Goal: Task Accomplishment & Management: Manage account settings

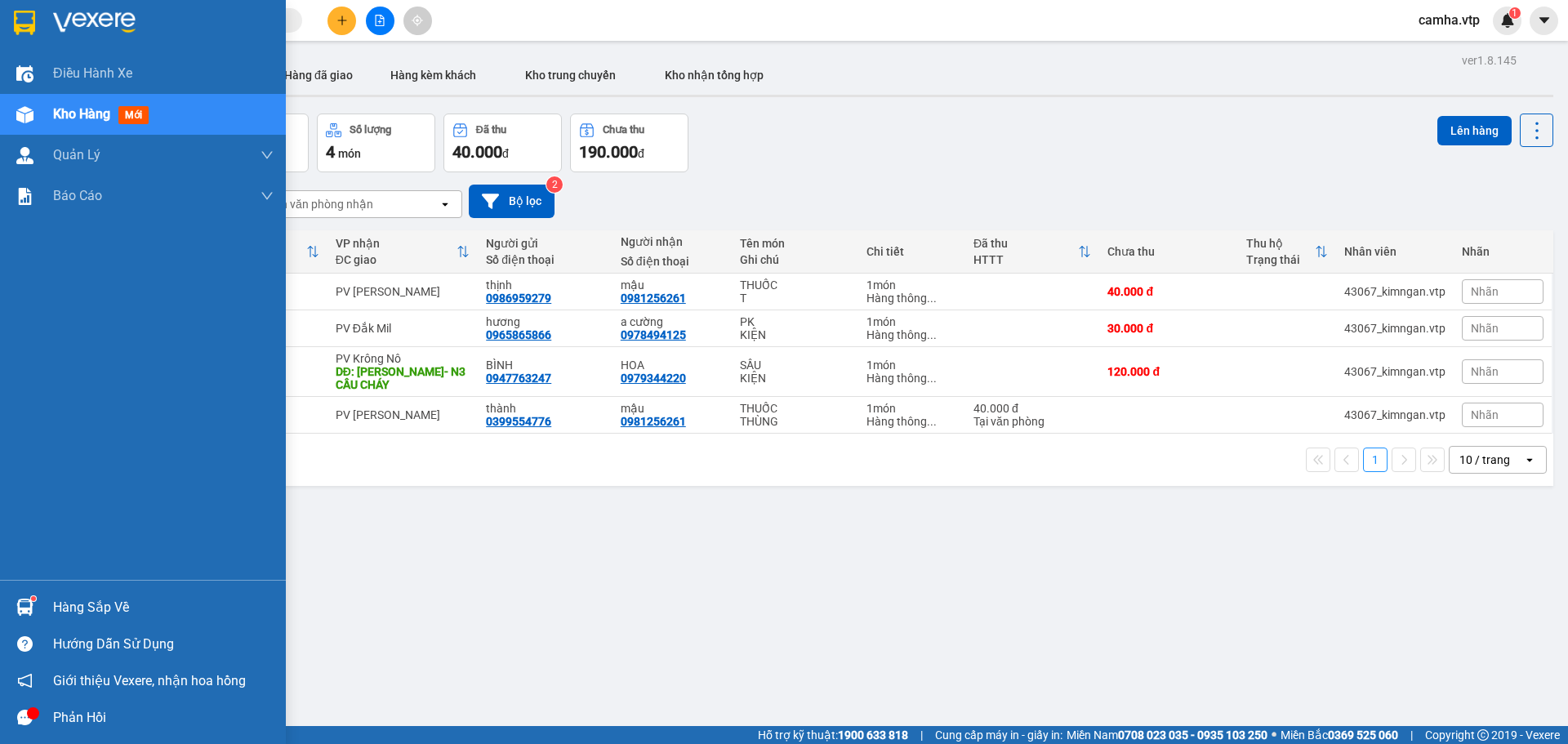
click at [24, 604] on img at bounding box center [25, 606] width 18 height 18
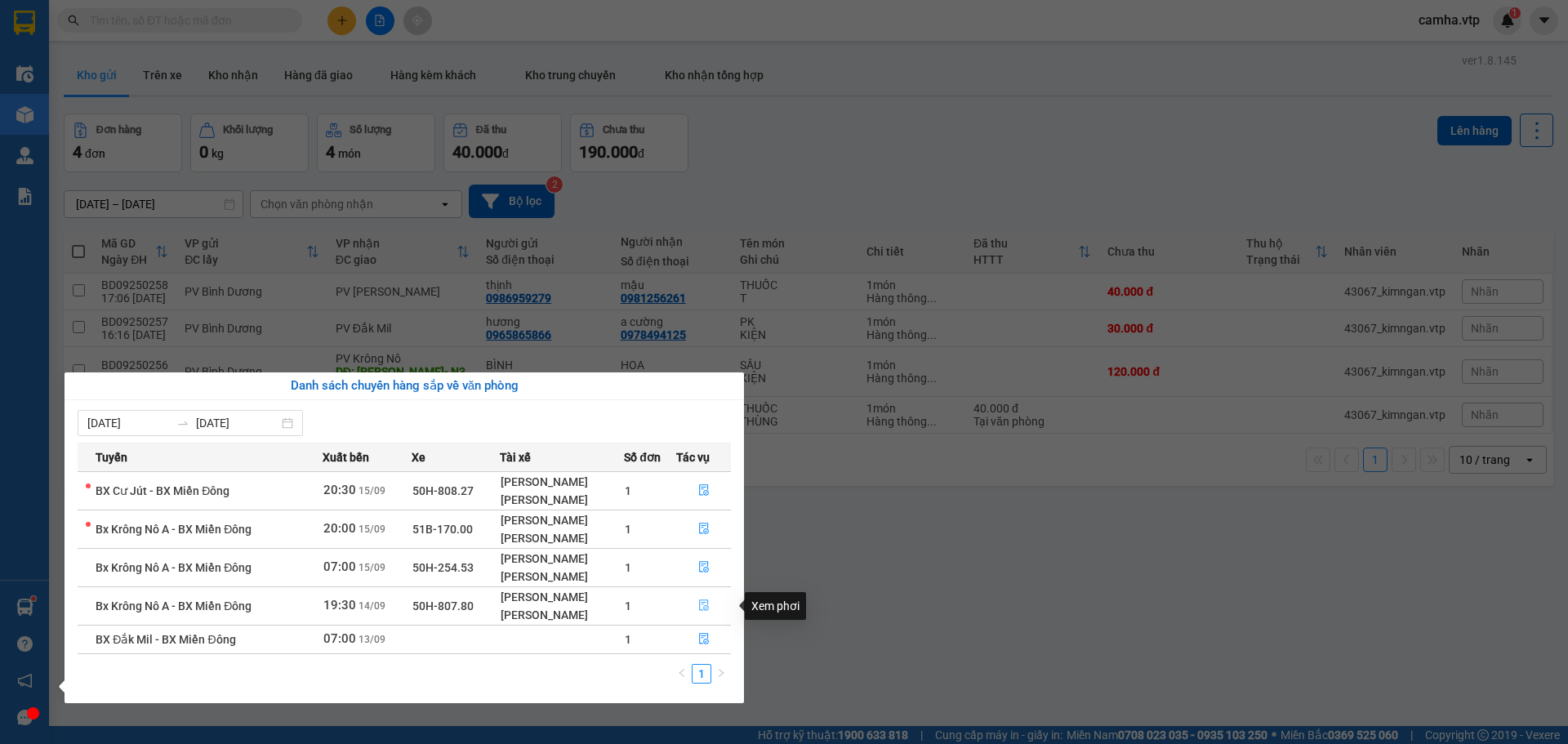
click at [704, 604] on icon "file-done" at bounding box center [704, 605] width 10 height 11
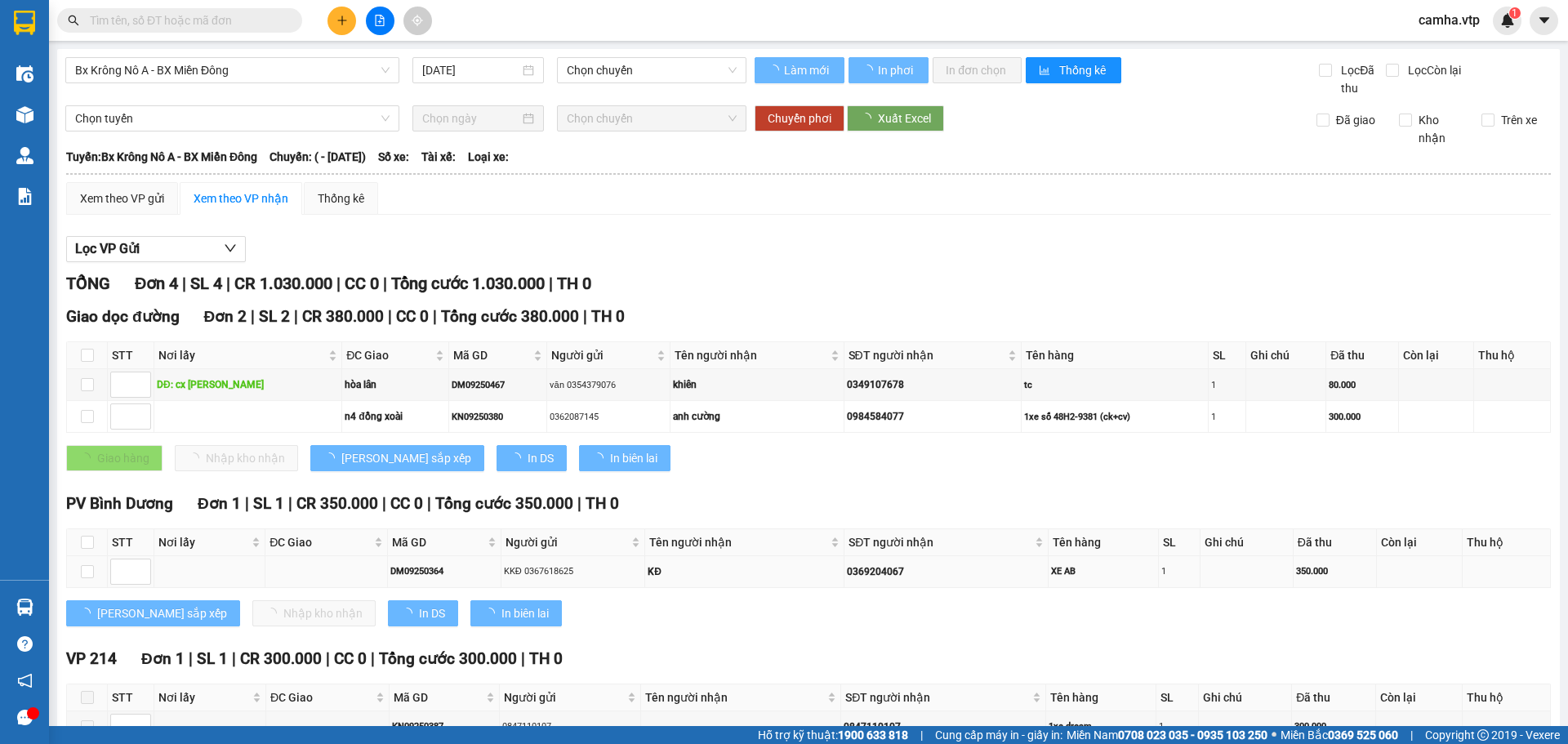
type input "14/09/2025"
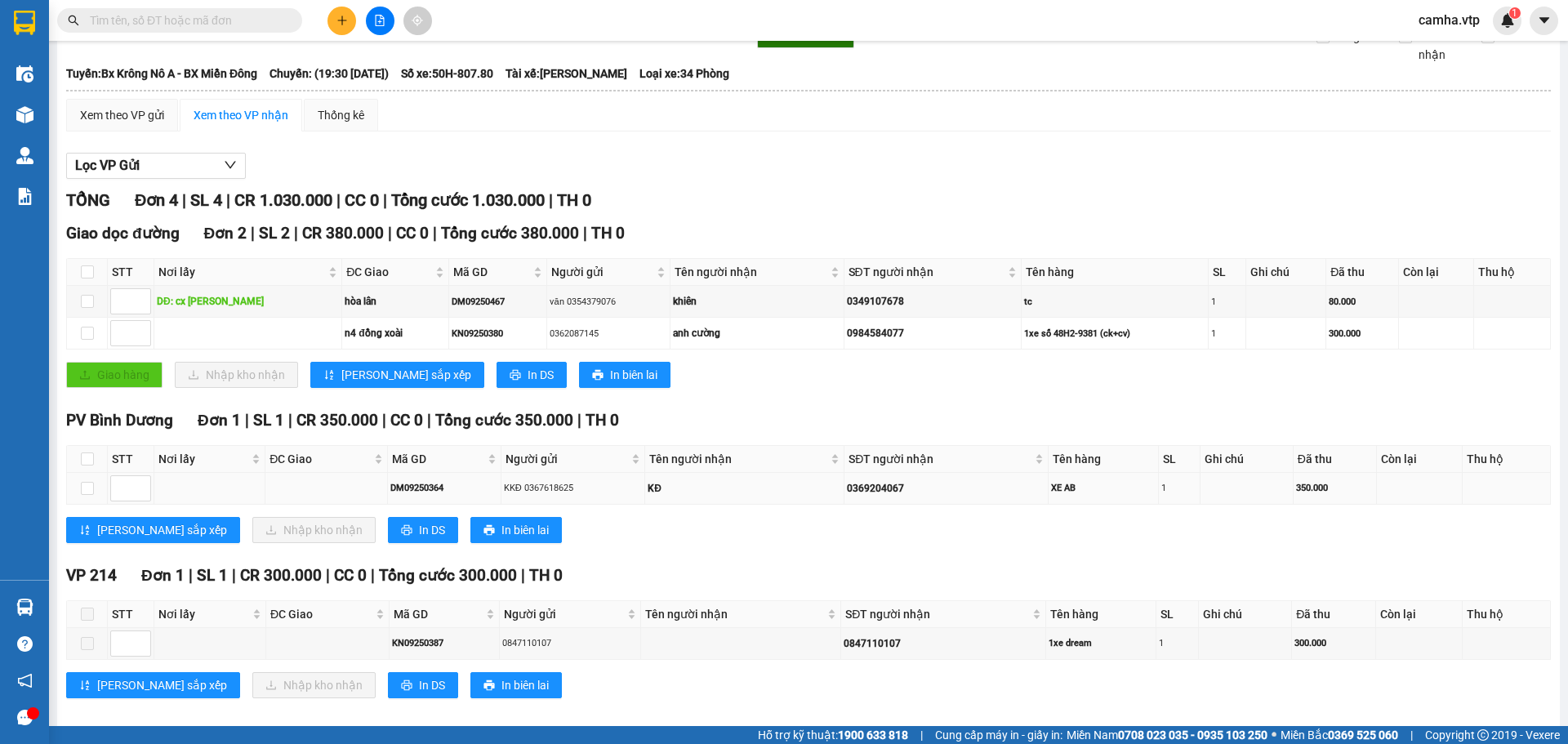
scroll to position [102, 0]
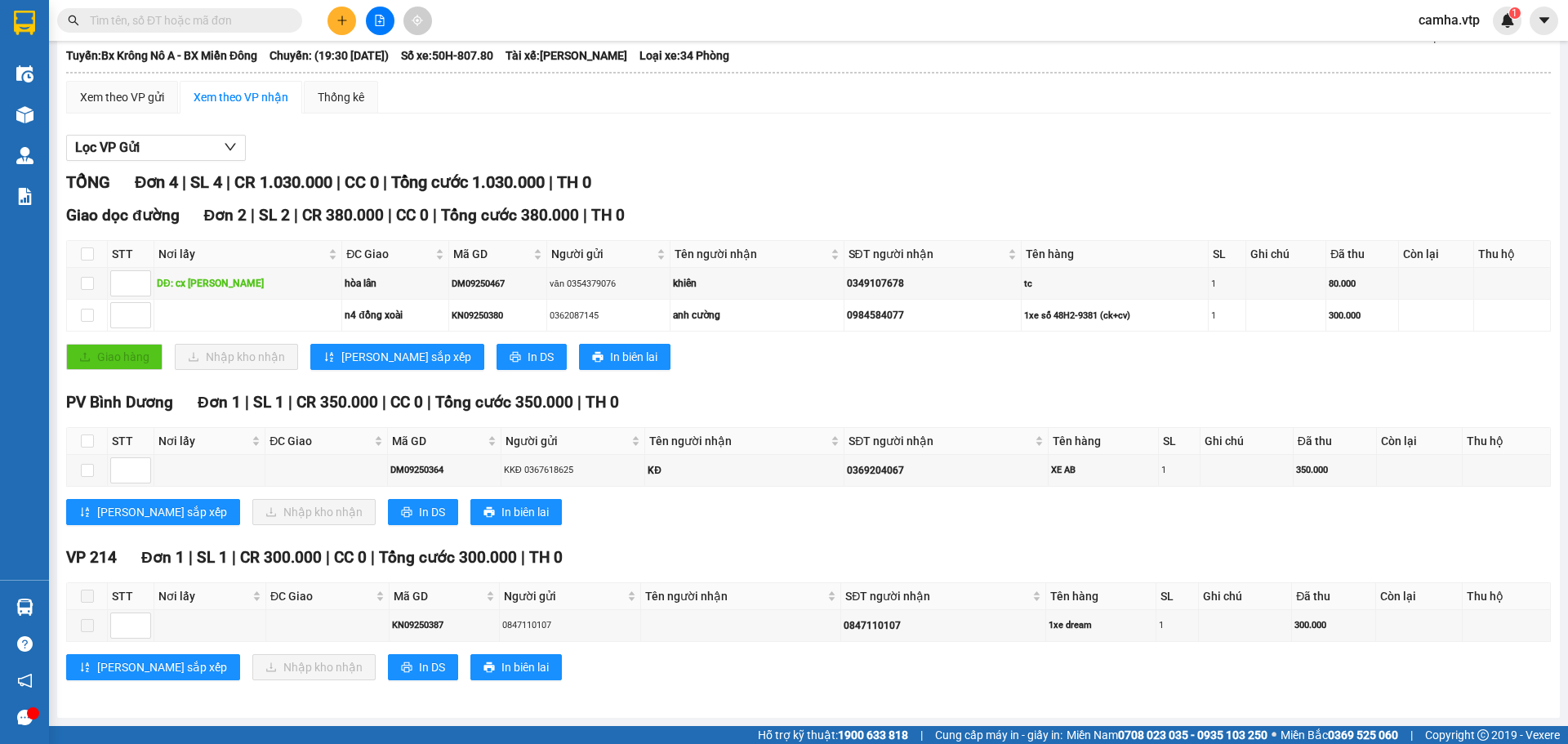
click at [1456, 26] on span "camha.vtp" at bounding box center [1449, 20] width 88 height 20
click at [1450, 54] on span "Đăng xuất" at bounding box center [1465, 50] width 68 height 18
